Goal: Task Accomplishment & Management: Complete application form

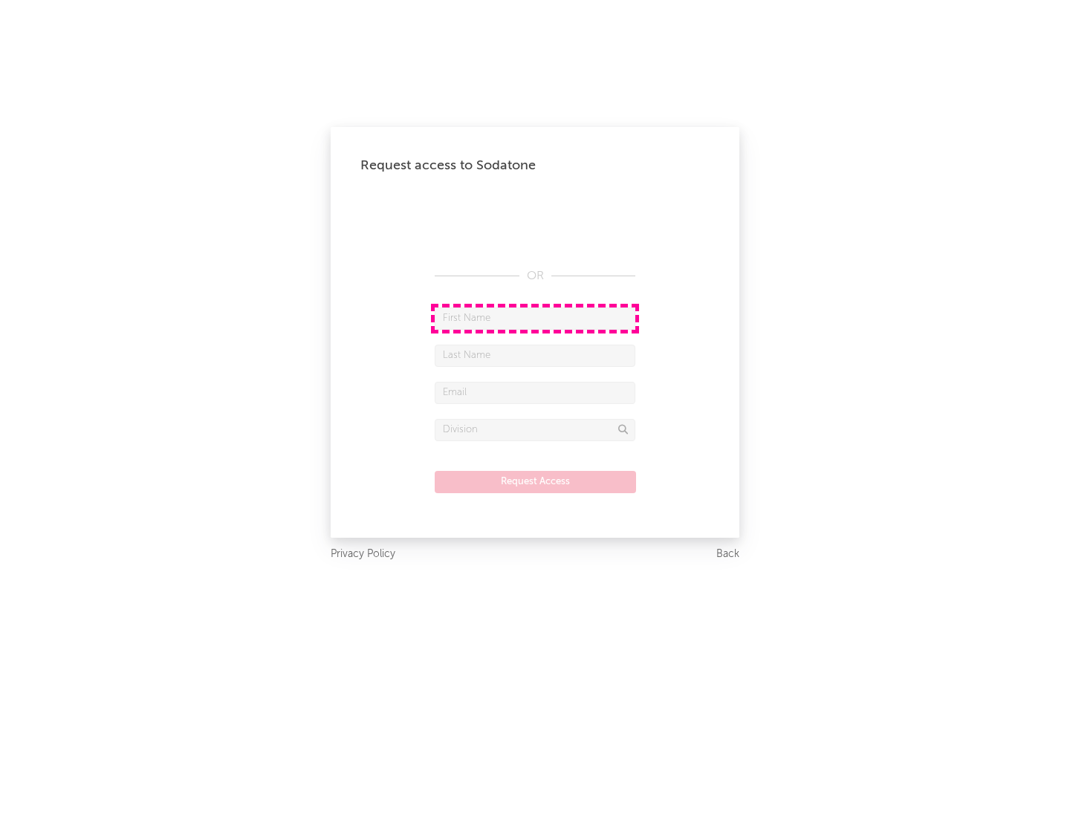
click at [535, 318] on input "text" at bounding box center [535, 319] width 201 height 22
type input "[PERSON_NAME]"
click at [535, 355] on input "text" at bounding box center [535, 356] width 201 height 22
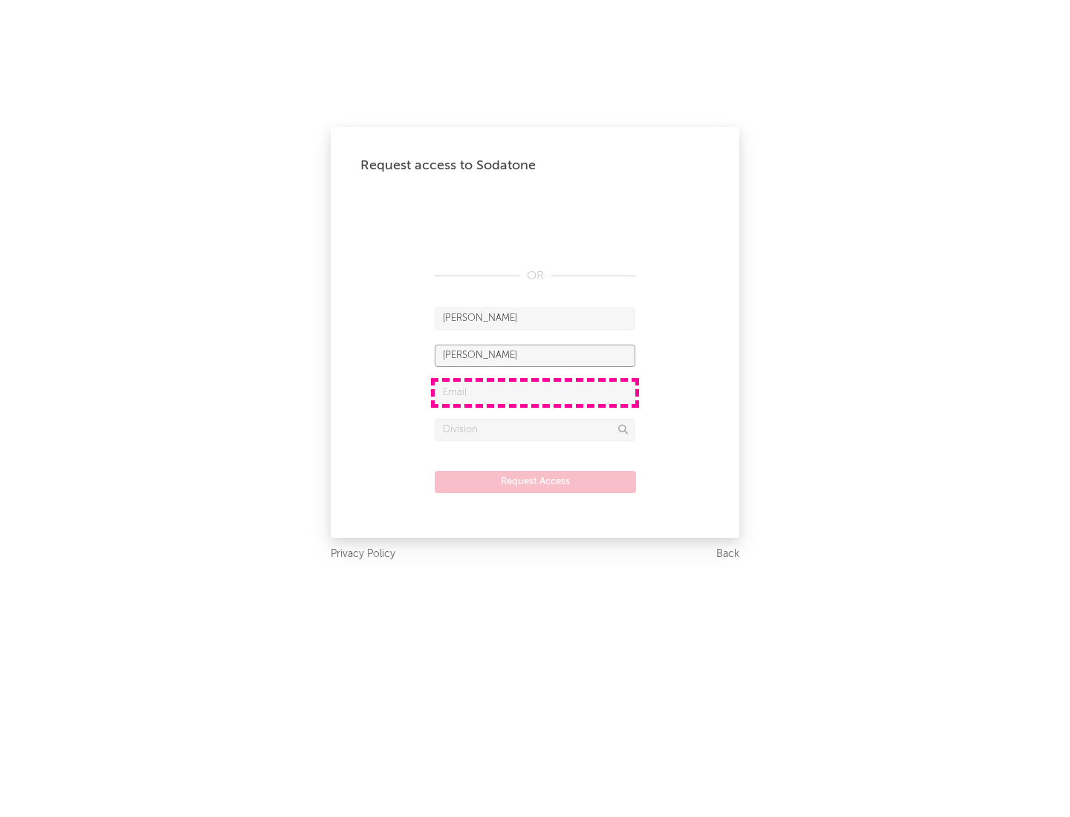
type input "[PERSON_NAME]"
click at [535, 392] on input "text" at bounding box center [535, 393] width 201 height 22
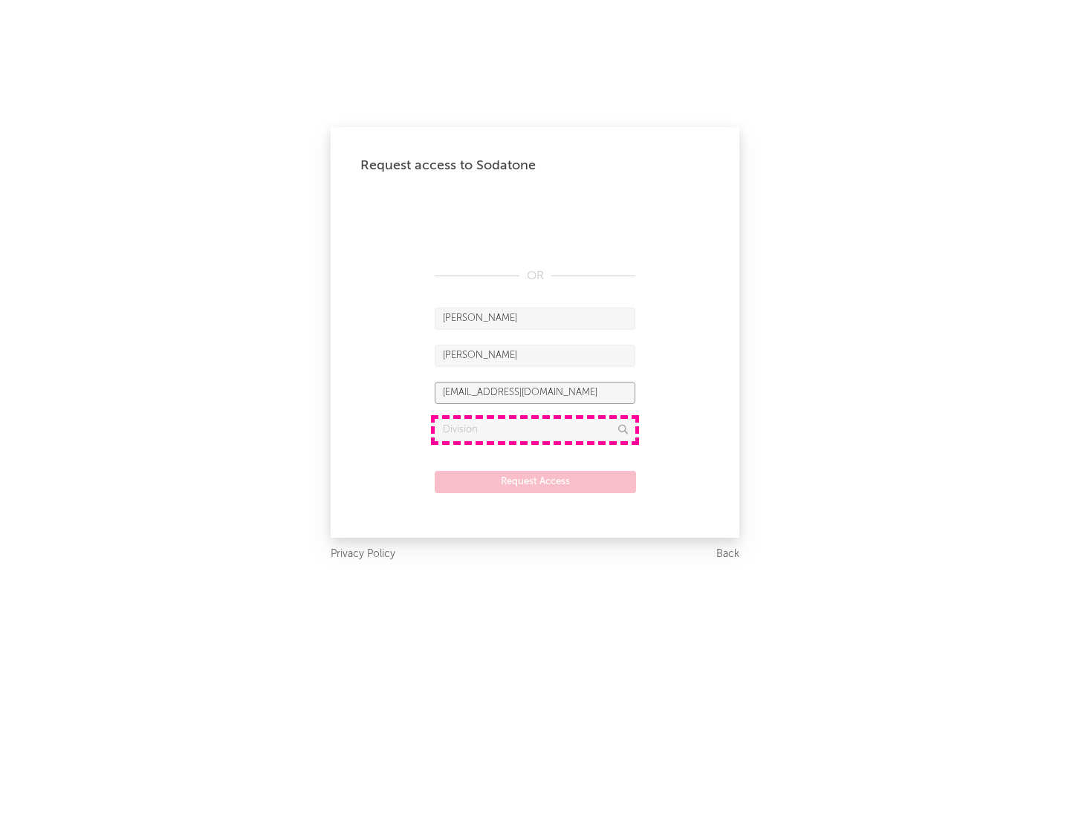
type input "[EMAIL_ADDRESS][DOMAIN_NAME]"
click at [535, 430] on input "text" at bounding box center [535, 430] width 201 height 22
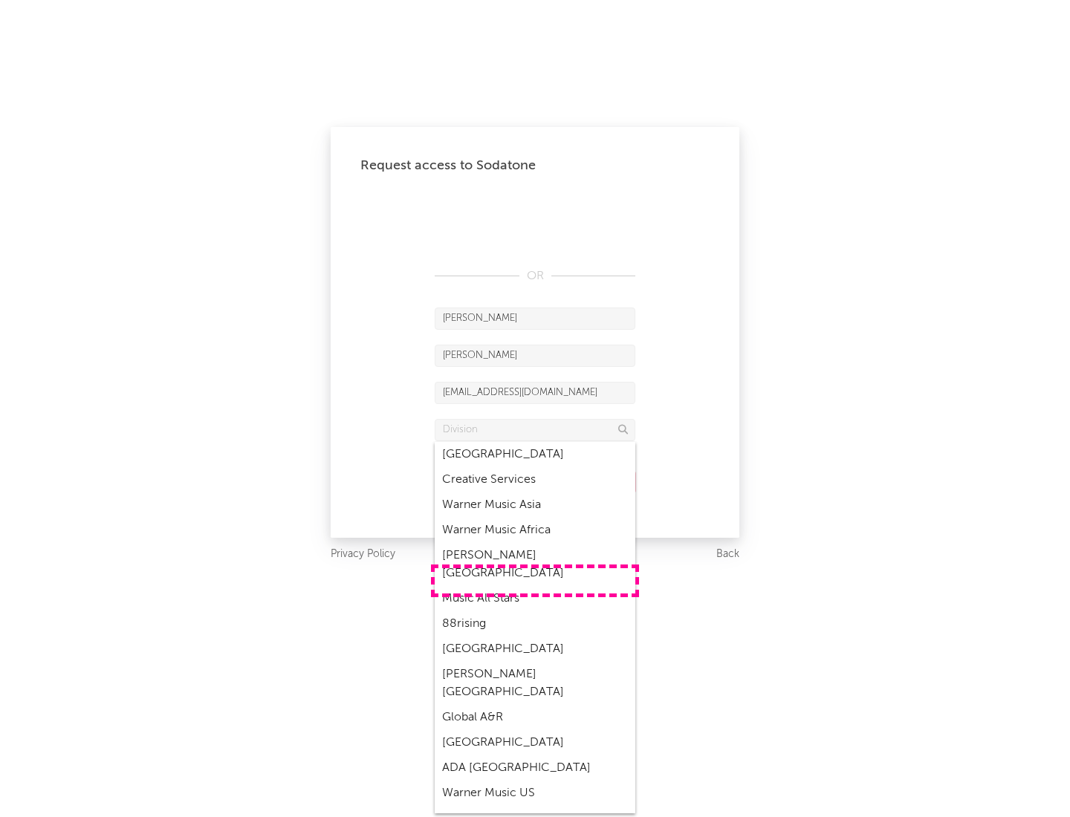
click at [535, 586] on div "Music All Stars" at bounding box center [535, 598] width 201 height 25
type input "Music All Stars"
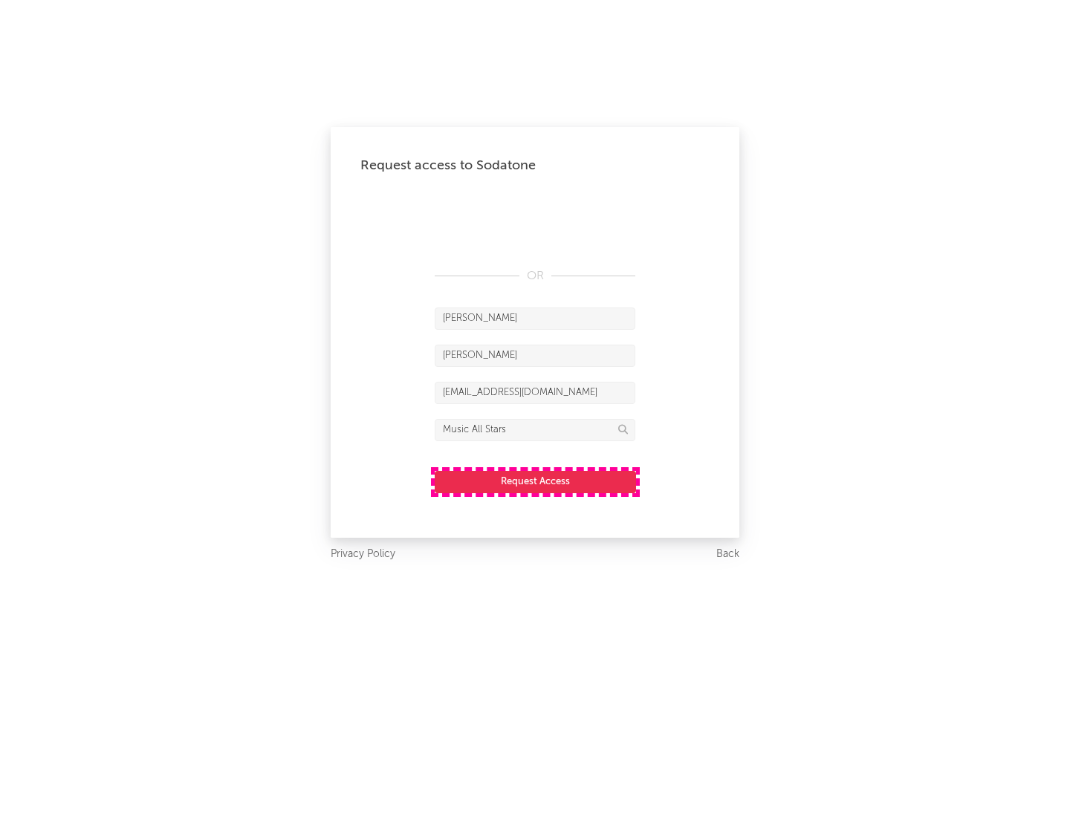
click at [535, 482] on button "Request Access" at bounding box center [535, 482] width 201 height 22
